Goal: Information Seeking & Learning: Learn about a topic

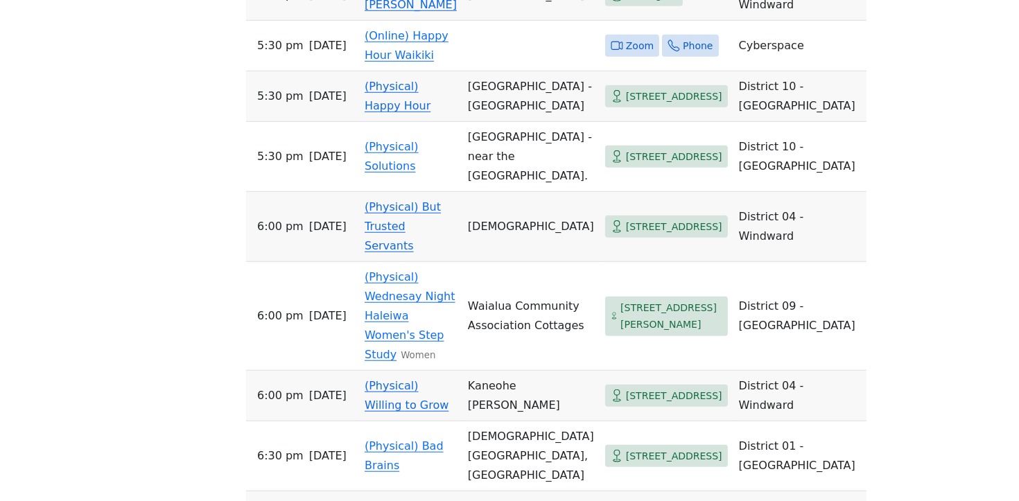
scroll to position [1249, 0]
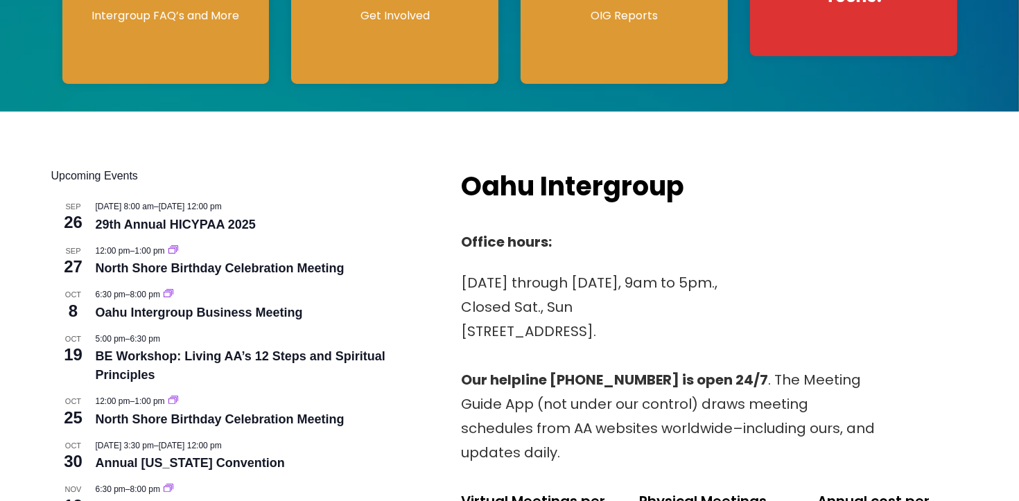
scroll to position [116, 0]
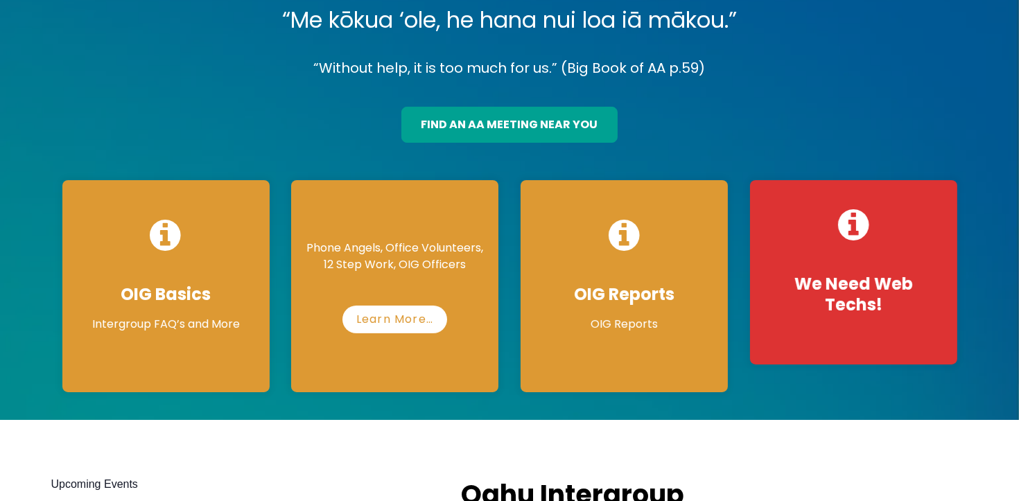
click at [390, 282] on div "Phone Angels, Office Volunteers, 12 Step Work, OIG Officers Learn More…" at bounding box center [394, 286] width 207 height 212
click at [397, 325] on link "Learn More…" at bounding box center [395, 320] width 115 height 28
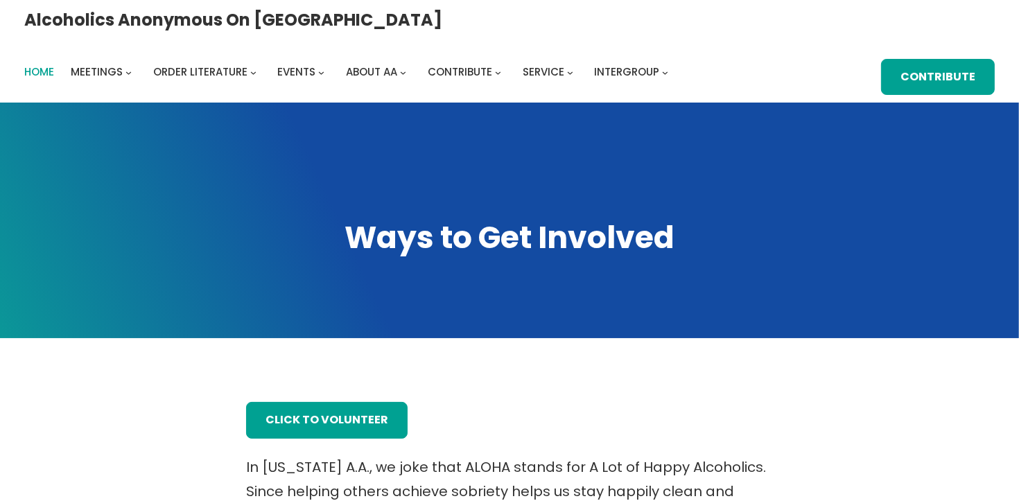
click at [54, 64] on span "Home" at bounding box center [39, 71] width 30 height 15
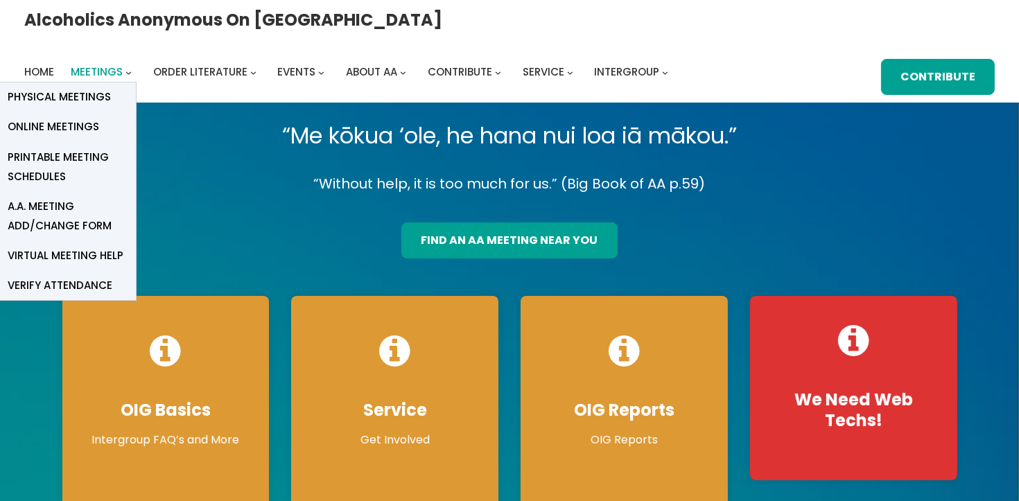
click at [123, 64] on span "Meetings" at bounding box center [97, 71] width 52 height 15
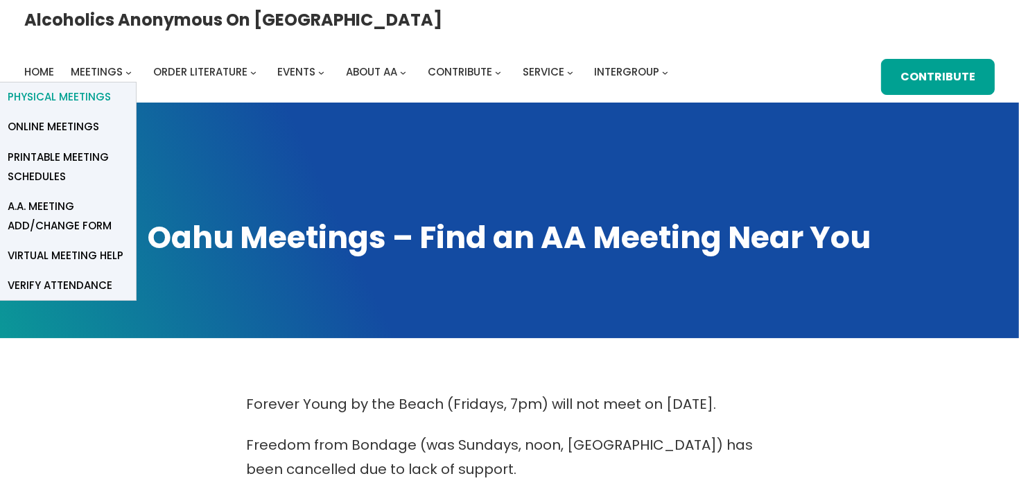
click at [111, 87] on span "Physical Meetings" at bounding box center [59, 96] width 103 height 19
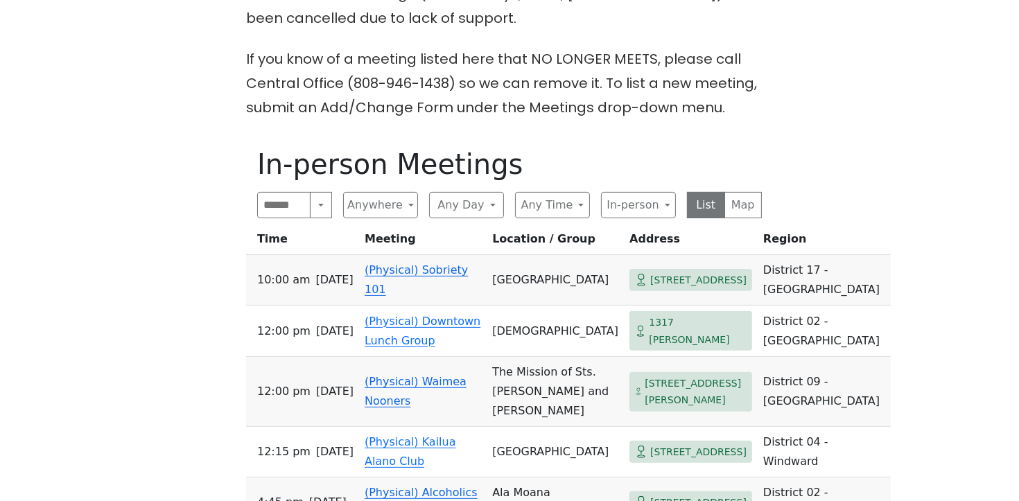
scroll to position [128, 0]
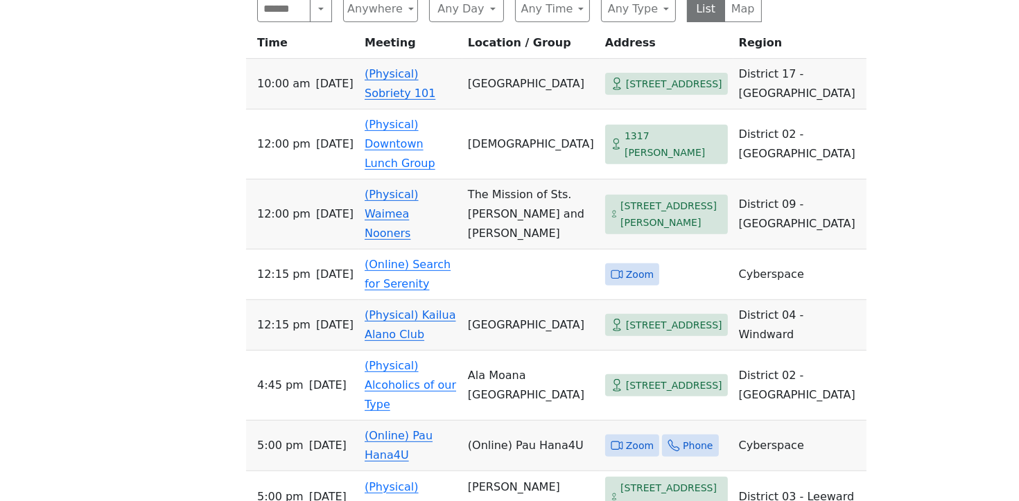
scroll to position [720, 0]
